Goal: Transaction & Acquisition: Obtain resource

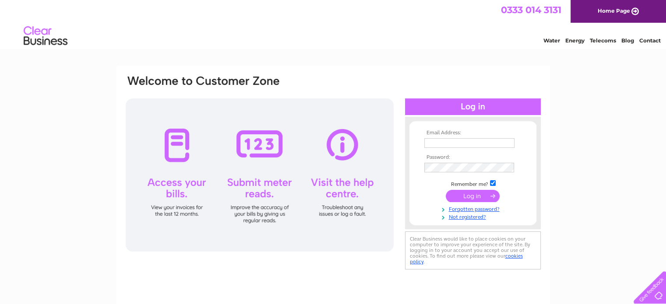
click at [473, 141] on input "text" at bounding box center [469, 143] width 90 height 10
paste input "[PERSON_NAME][EMAIL_ADDRESS][PERSON_NAME][DOMAIN_NAME]"
type input "[PERSON_NAME][EMAIL_ADDRESS][PERSON_NAME][DOMAIN_NAME]"
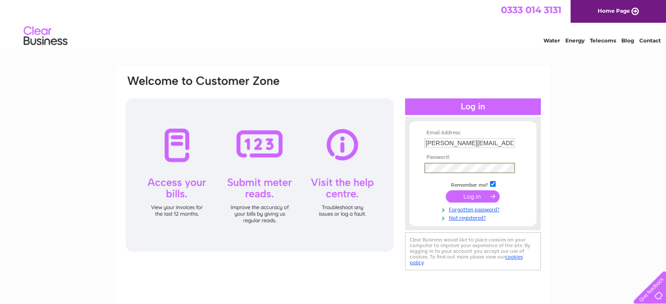
click at [470, 199] on input "submit" at bounding box center [473, 197] width 54 height 12
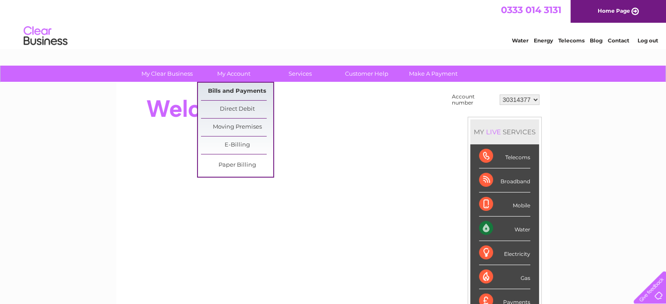
click at [228, 88] on link "Bills and Payments" at bounding box center [237, 92] width 72 height 18
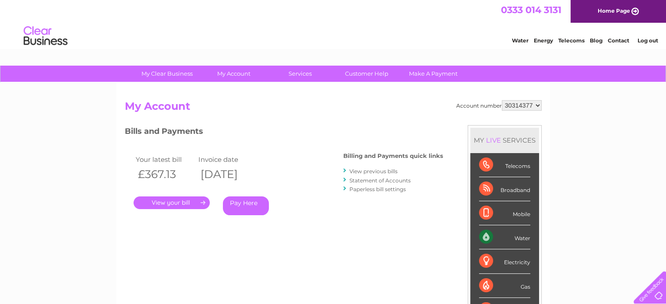
click at [164, 203] on link "." at bounding box center [172, 203] width 76 height 13
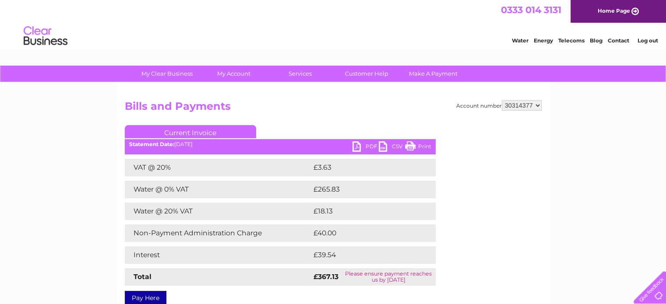
click at [364, 146] on link "PDF" at bounding box center [366, 147] width 26 height 13
